Goal: Check status

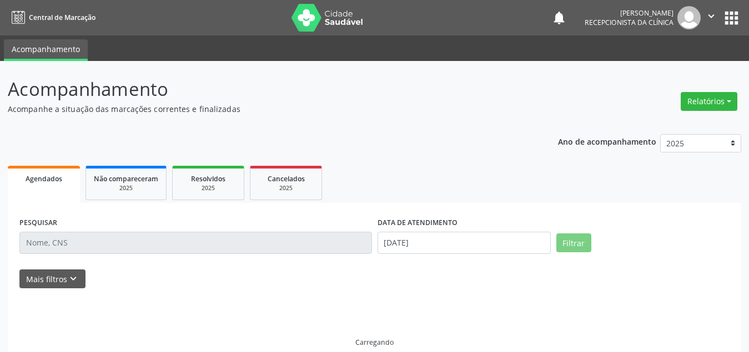
click at [97, 245] on input "text" at bounding box center [195, 243] width 352 height 22
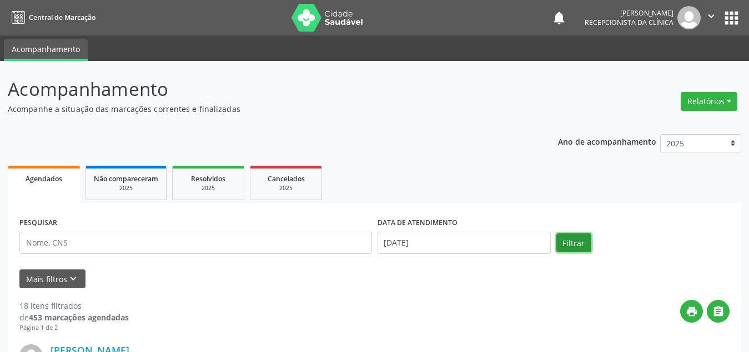
click at [558, 237] on button "Filtrar" at bounding box center [573, 243] width 35 height 19
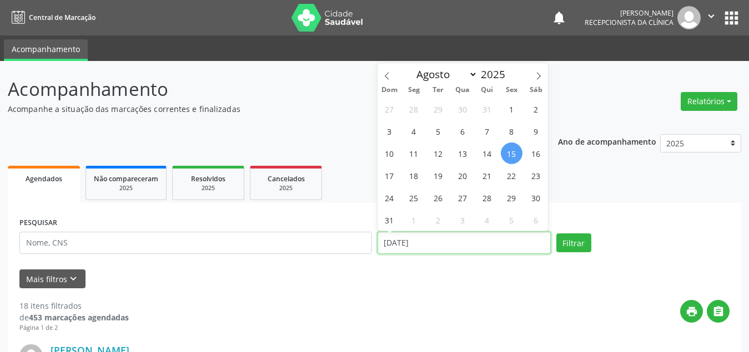
click at [488, 240] on input "[DATE]" at bounding box center [463, 243] width 173 height 22
click at [513, 109] on span "1" at bounding box center [512, 109] width 22 height 22
type input "[DATE]"
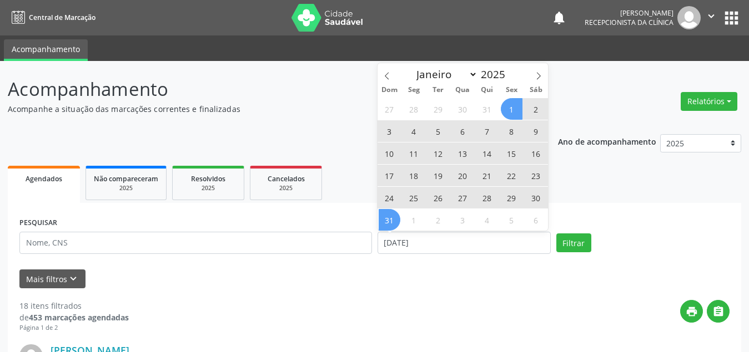
click at [393, 220] on span "31" at bounding box center [389, 220] width 22 height 22
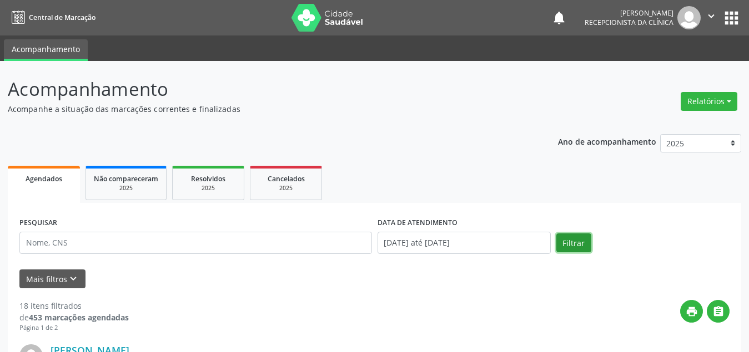
click at [583, 245] on button "Filtrar" at bounding box center [573, 243] width 35 height 19
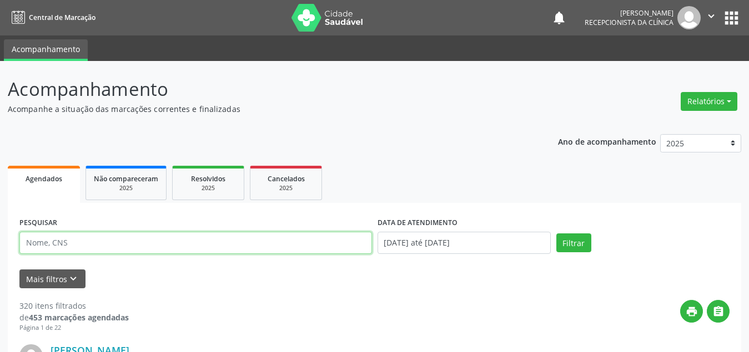
click at [171, 243] on input "text" at bounding box center [195, 243] width 352 height 22
type input "lorena"
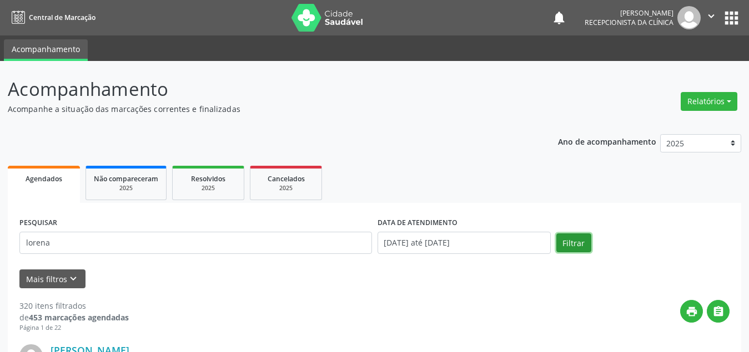
click at [575, 240] on button "Filtrar" at bounding box center [573, 243] width 35 height 19
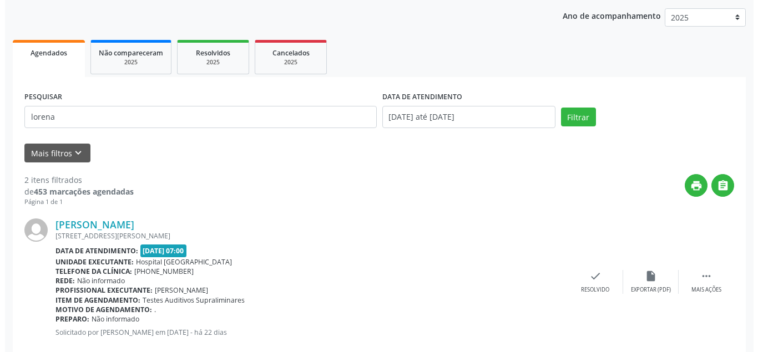
scroll to position [138, 0]
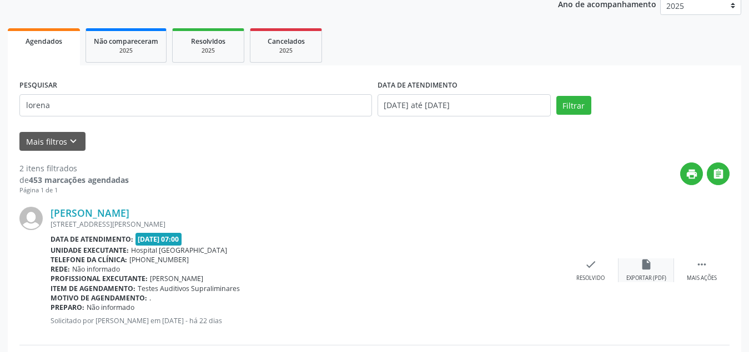
click at [652, 270] on icon "insert_drive_file" at bounding box center [646, 265] width 12 height 12
click at [589, 271] on div "check Resolvido" at bounding box center [590, 271] width 55 height 24
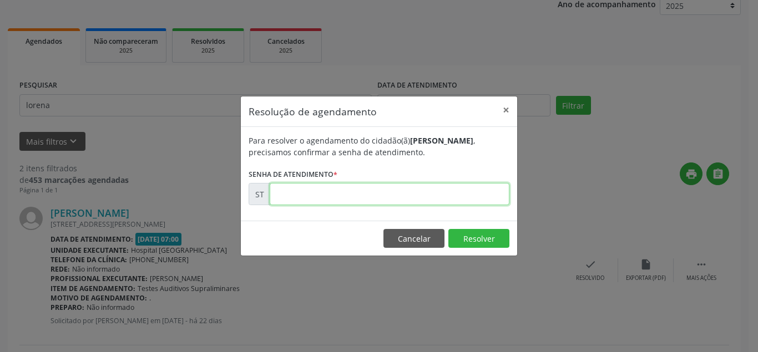
click at [380, 196] on input "text" at bounding box center [390, 194] width 240 height 22
type input "00011577"
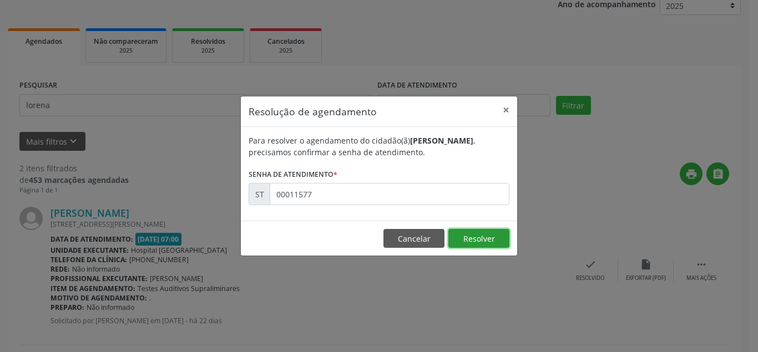
click at [454, 235] on button "Resolver" at bounding box center [478, 238] width 61 height 19
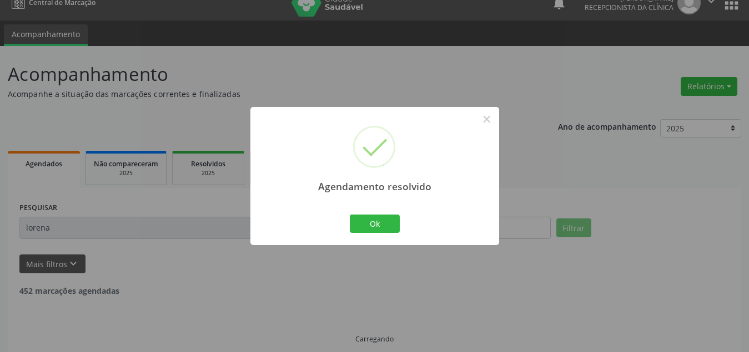
scroll to position [27, 0]
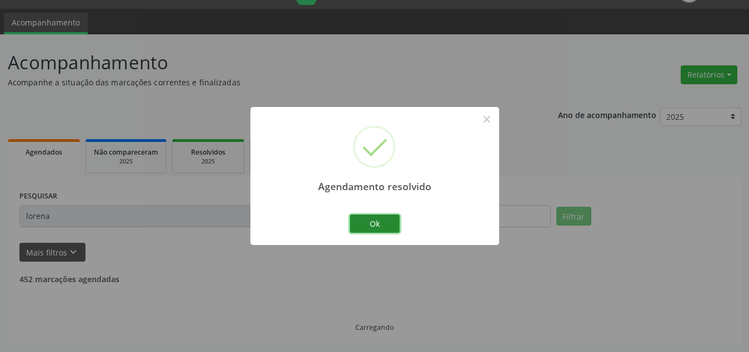
click at [375, 224] on button "Ok" at bounding box center [375, 224] width 50 height 19
